Goal: Find specific page/section: Find specific page/section

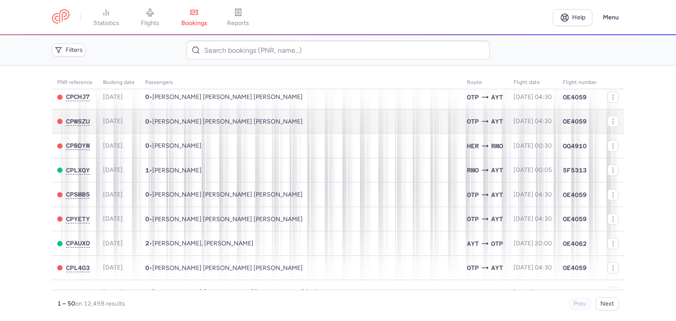
scroll to position [44, 0]
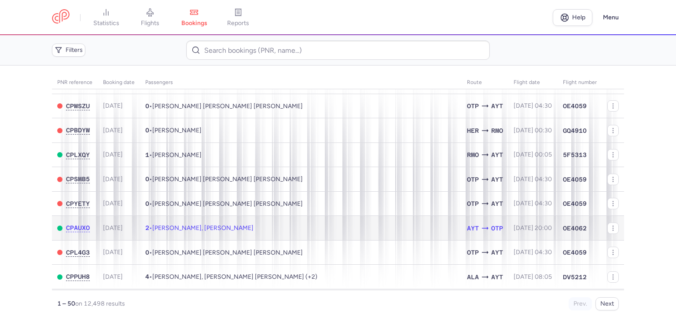
click at [252, 227] on td "2 • [PERSON_NAME], [PERSON_NAME]" at bounding box center [301, 228] width 322 height 25
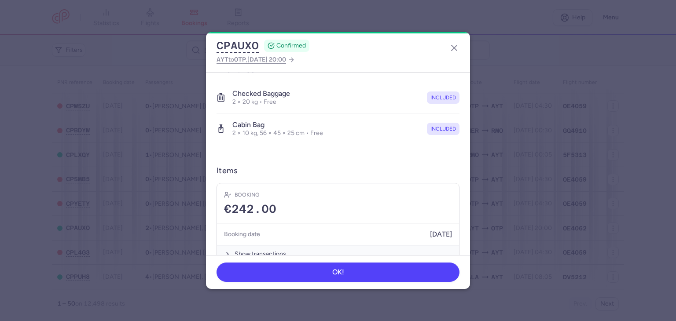
scroll to position [204, 0]
click at [453, 48] on icon "button" at bounding box center [454, 48] width 11 height 11
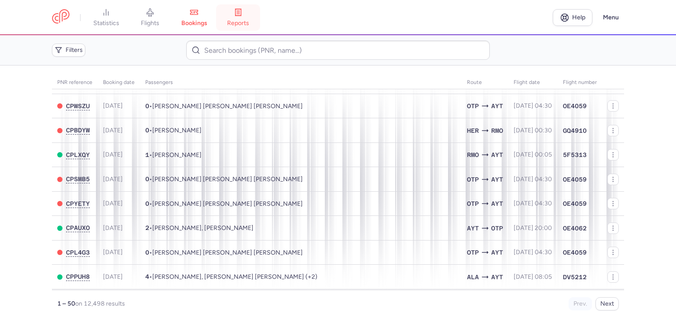
click at [232, 18] on link "reports" at bounding box center [238, 17] width 44 height 19
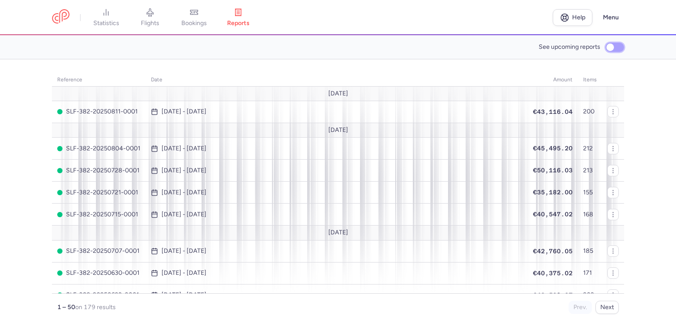
click at [613, 50] on input "See upcoming reports" at bounding box center [615, 47] width 18 height 9
checkbox input "true"
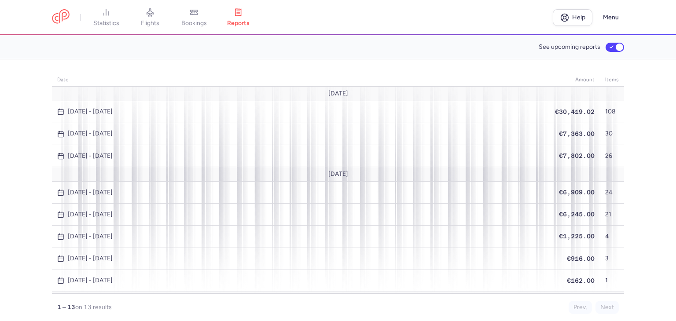
click at [203, 17] on link "bookings" at bounding box center [194, 17] width 44 height 19
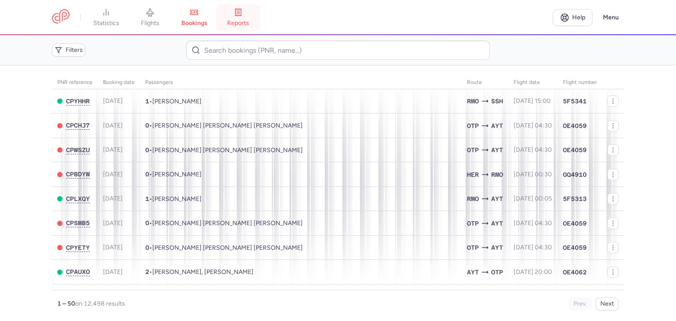
click at [244, 17] on link "reports" at bounding box center [238, 17] width 44 height 19
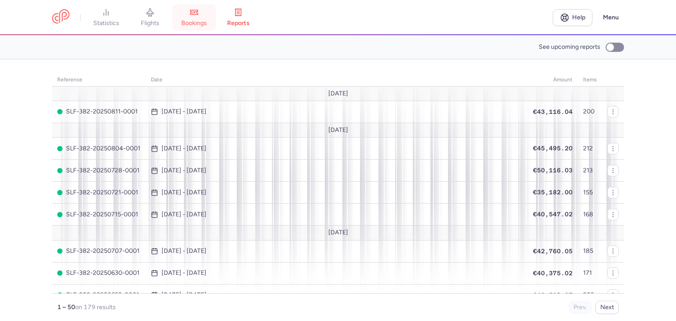
click at [203, 17] on link "bookings" at bounding box center [194, 17] width 44 height 19
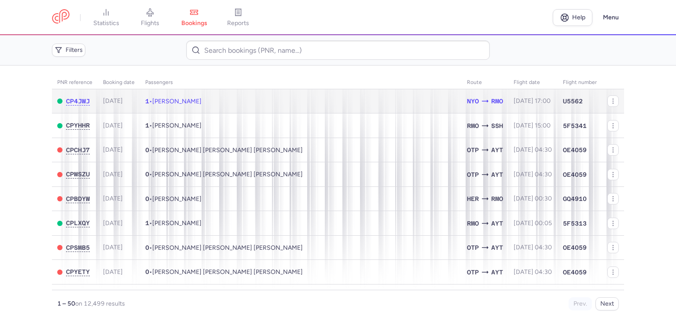
click at [467, 97] on span "NYO" at bounding box center [473, 101] width 12 height 10
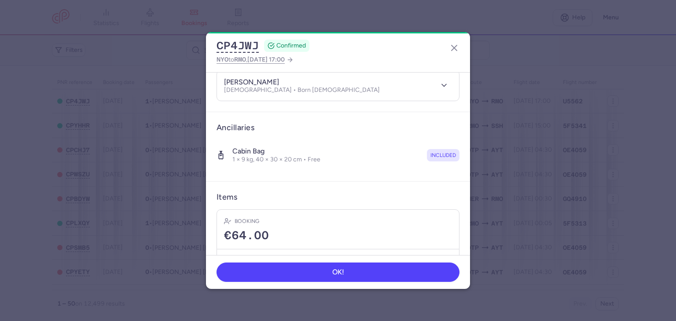
scroll to position [143, 0]
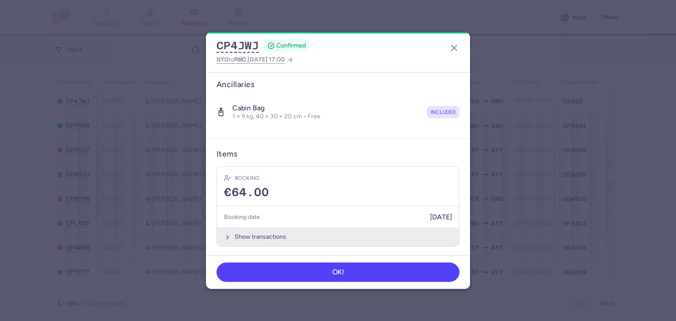
click at [262, 233] on button "Show transactions" at bounding box center [338, 237] width 242 height 18
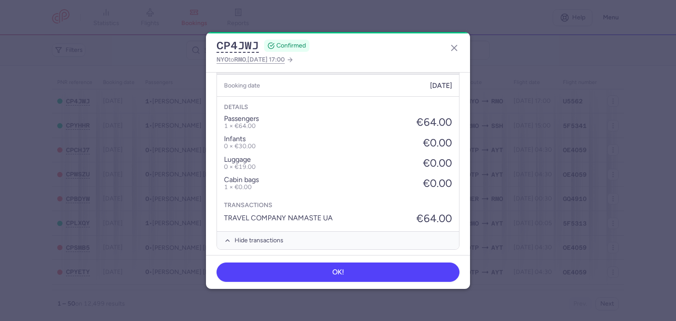
scroll to position [278, 0]
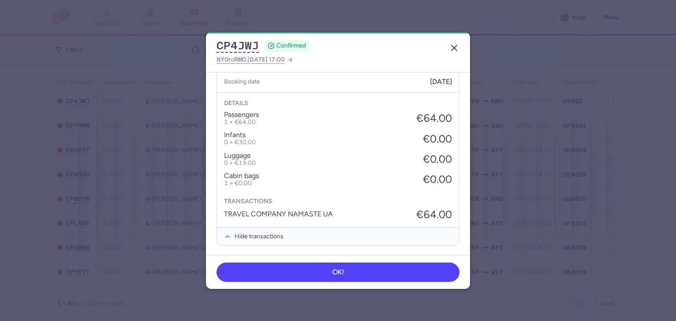
click at [449, 49] on icon "button" at bounding box center [454, 48] width 11 height 11
